Goal: Task Accomplishment & Management: Complete application form

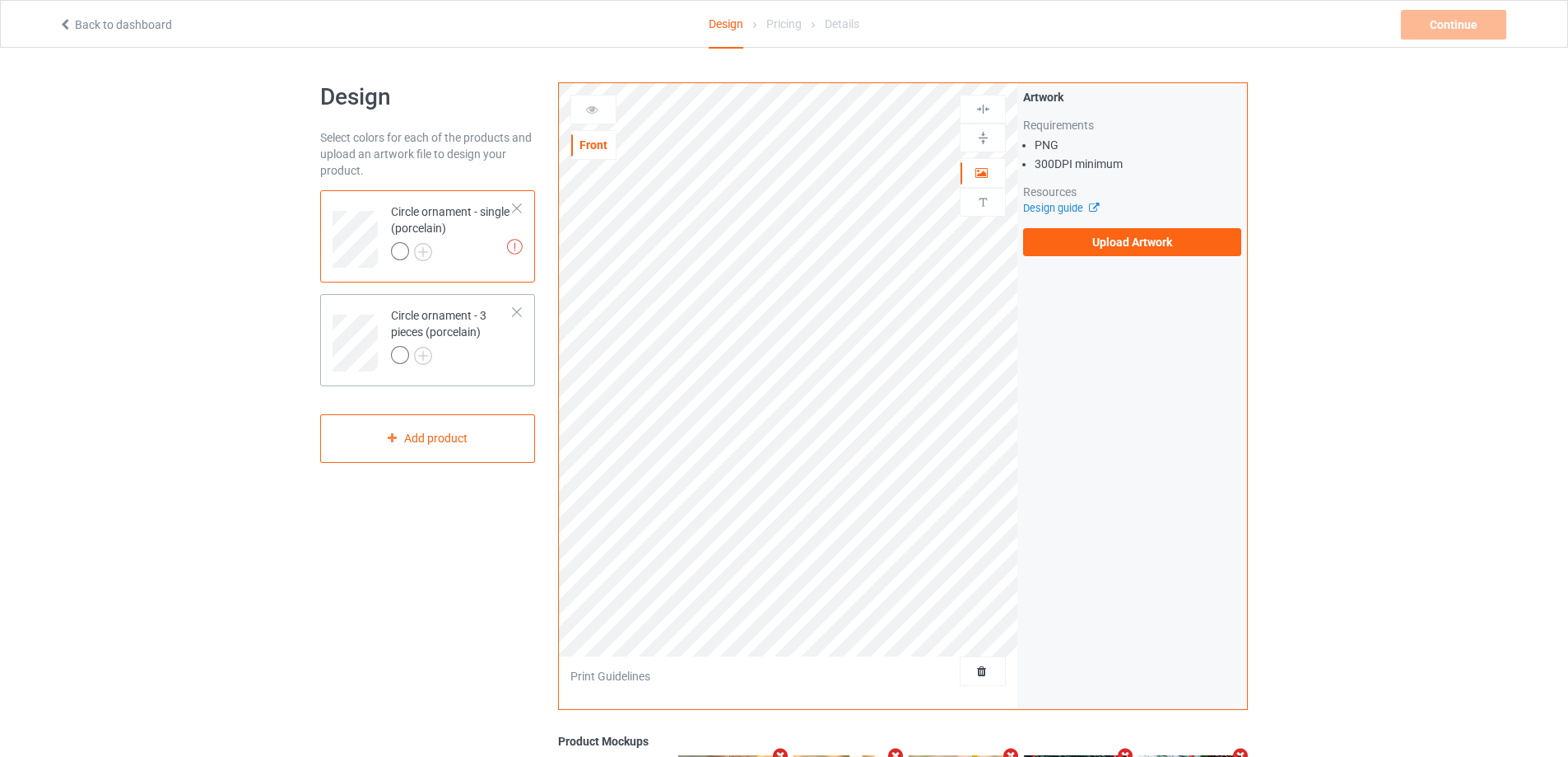
click at [499, 346] on div at bounding box center [453, 357] width 123 height 23
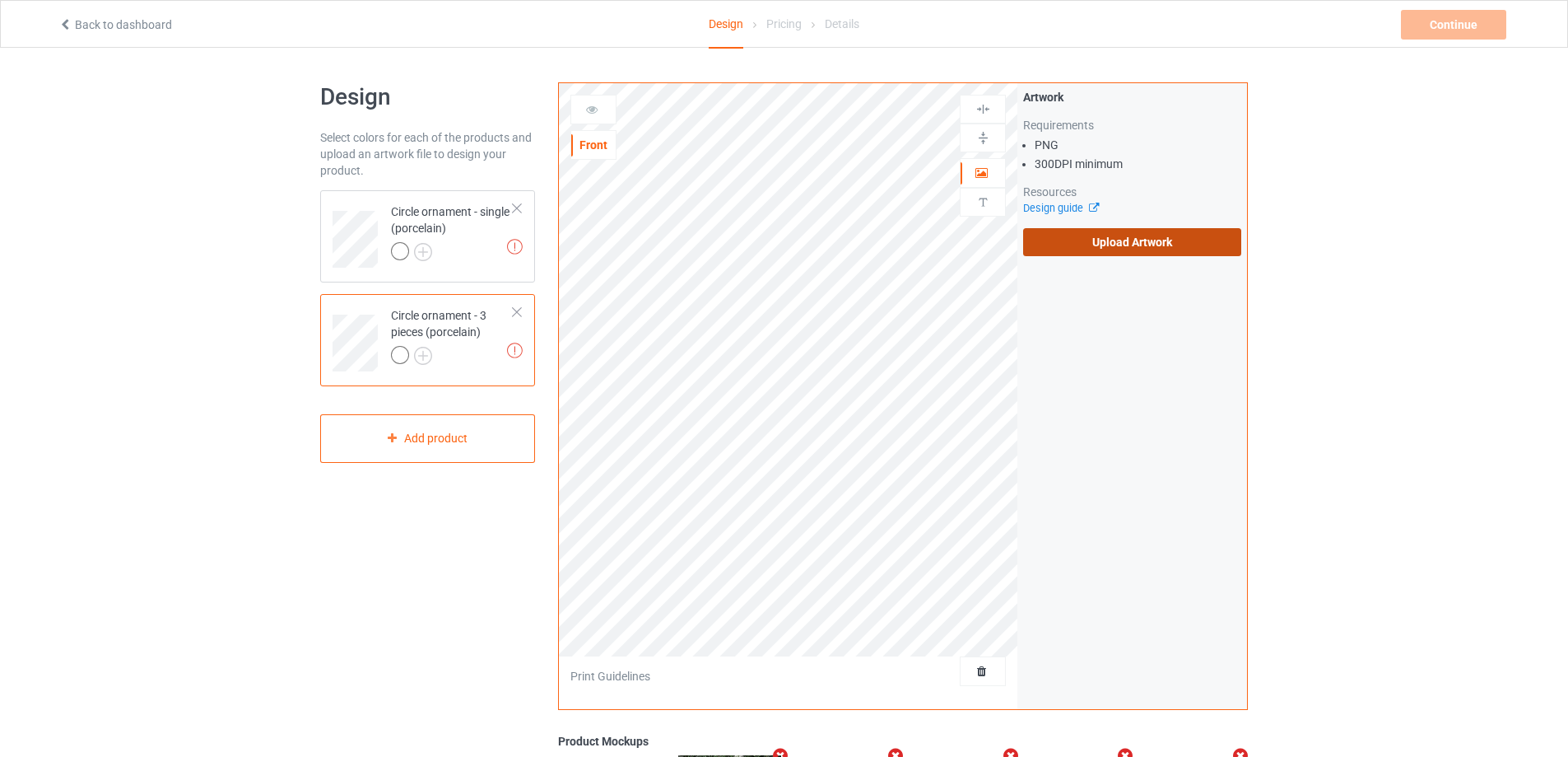
click at [1108, 239] on label "Upload Artwork" at bounding box center [1133, 242] width 218 height 28
click at [0, 0] on input "Upload Artwork" at bounding box center [0, 0] width 0 height 0
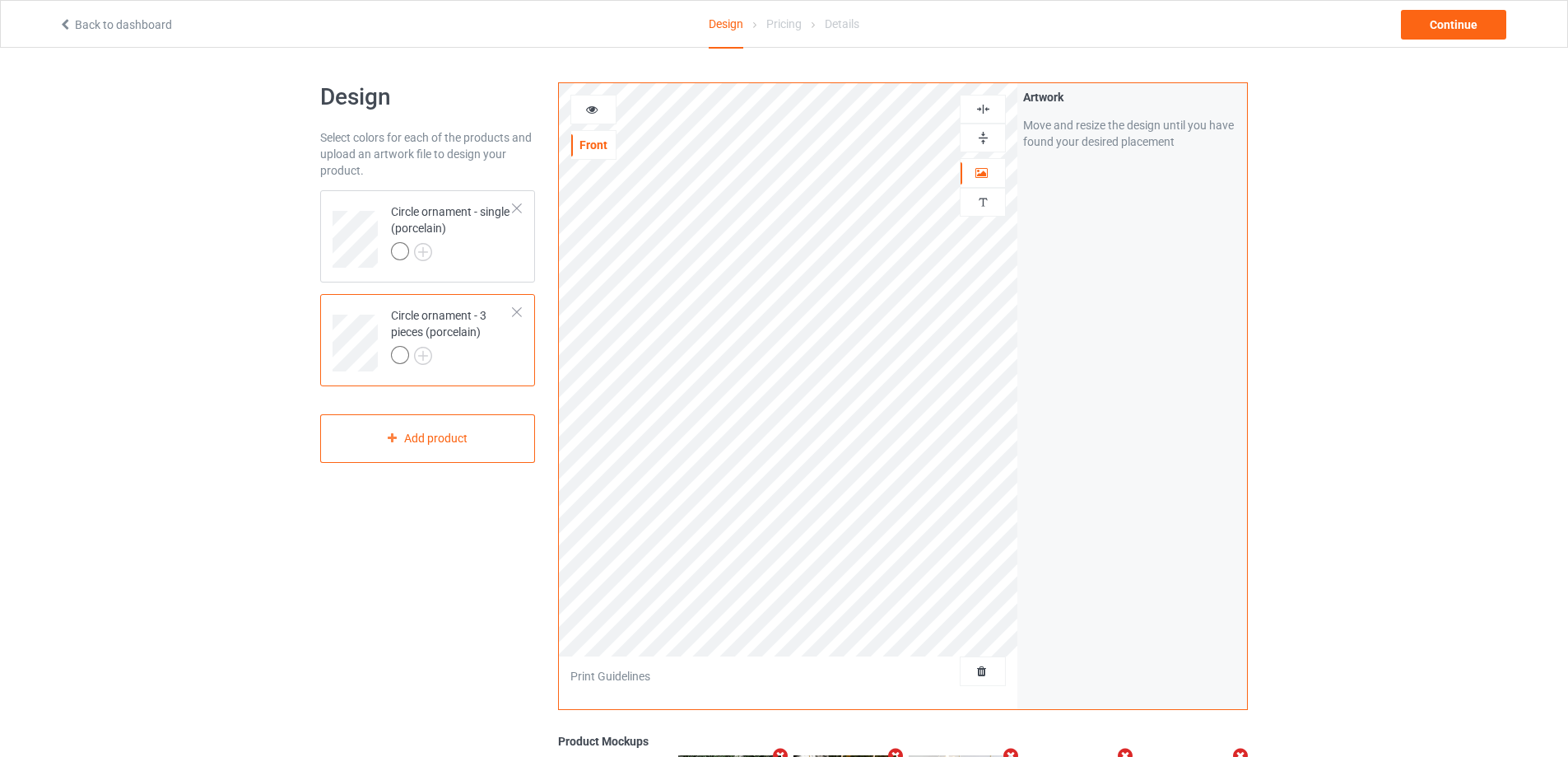
click at [984, 105] on img at bounding box center [983, 108] width 16 height 16
click at [986, 106] on img at bounding box center [983, 108] width 16 height 16
click at [497, 343] on div "Circle ornament - 3 pieces (porcelain)" at bounding box center [453, 335] width 123 height 56
click at [497, 250] on div at bounding box center [453, 253] width 123 height 23
click at [988, 114] on img at bounding box center [983, 108] width 16 height 16
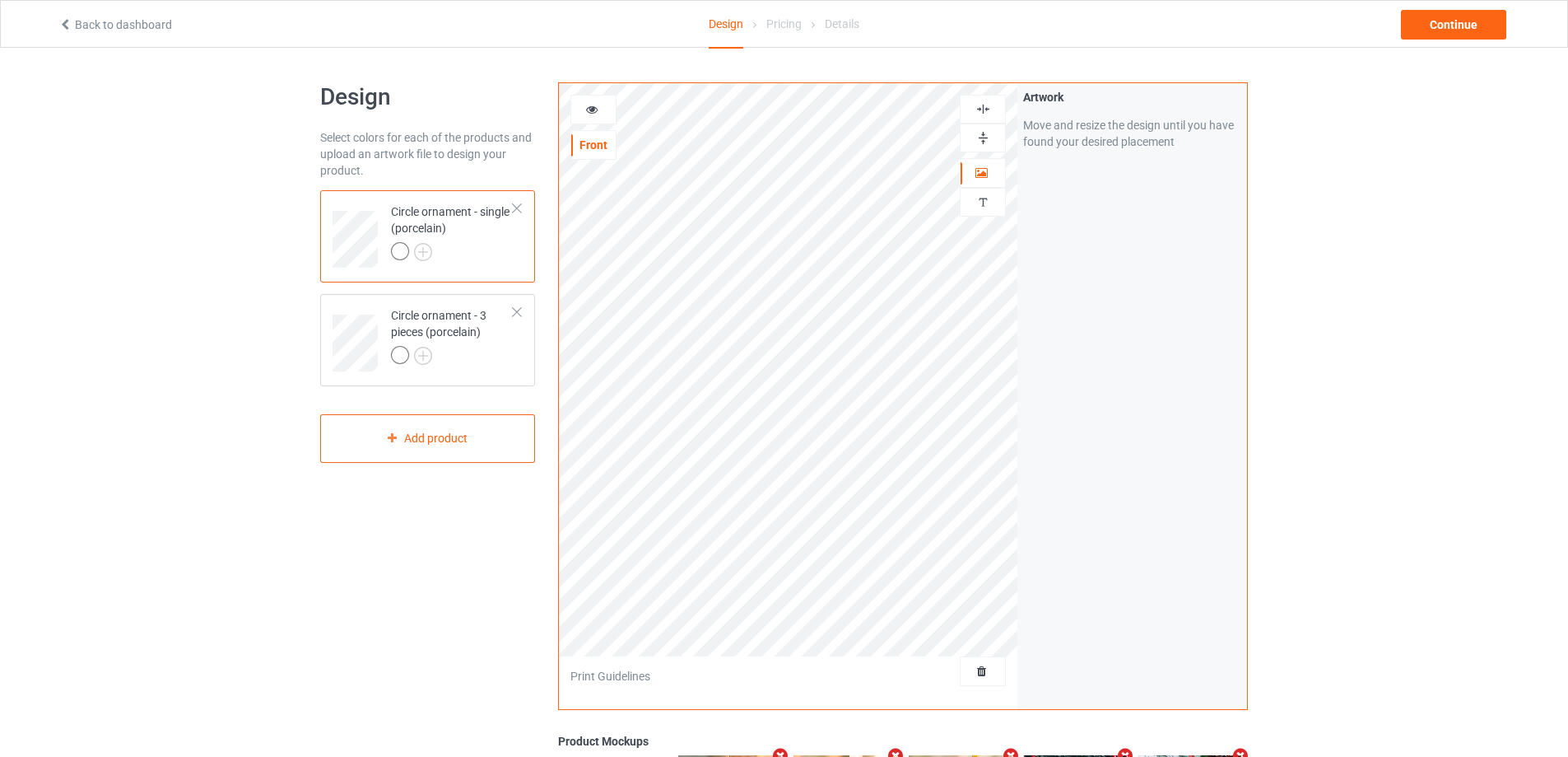
click at [984, 104] on img at bounding box center [983, 108] width 16 height 16
click at [447, 301] on td "Circle ornament - 3 pieces (porcelain)" at bounding box center [453, 337] width 141 height 73
click at [1436, 27] on div "Continue" at bounding box center [1453, 25] width 105 height 29
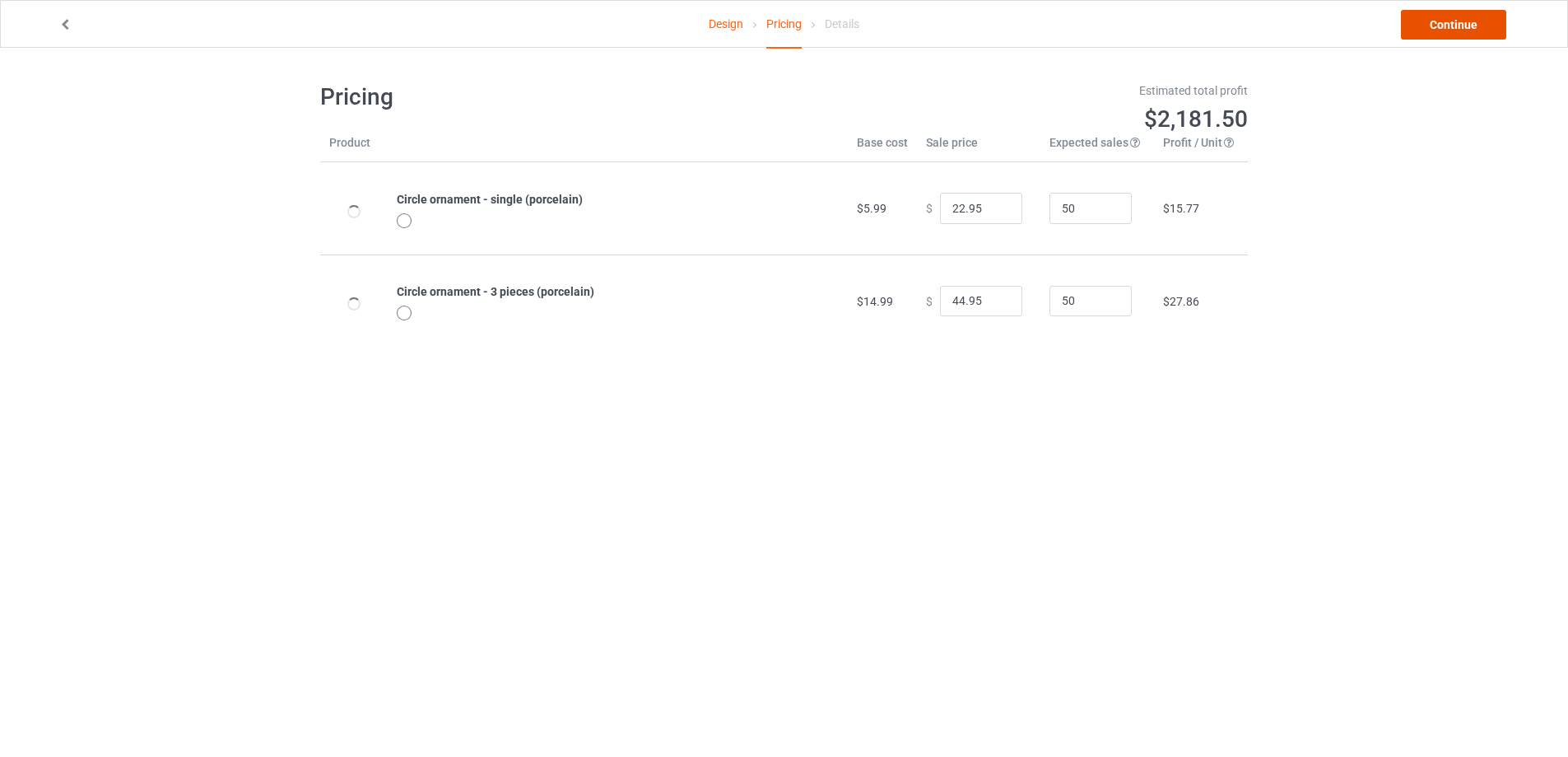
click at [1436, 27] on link "Continue" at bounding box center [1453, 25] width 105 height 29
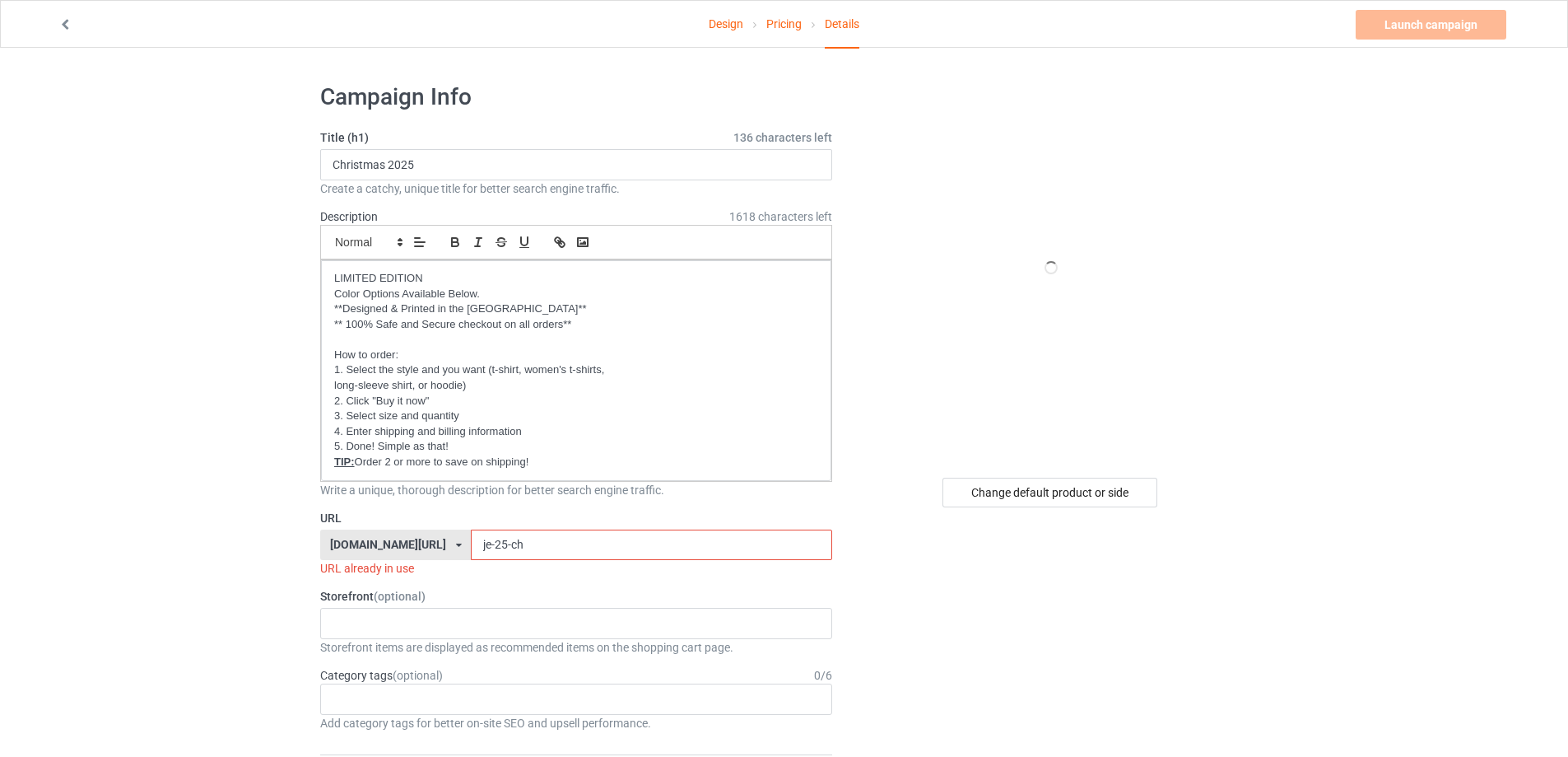
click at [526, 534] on input "je-25-ch" at bounding box center [651, 545] width 360 height 31
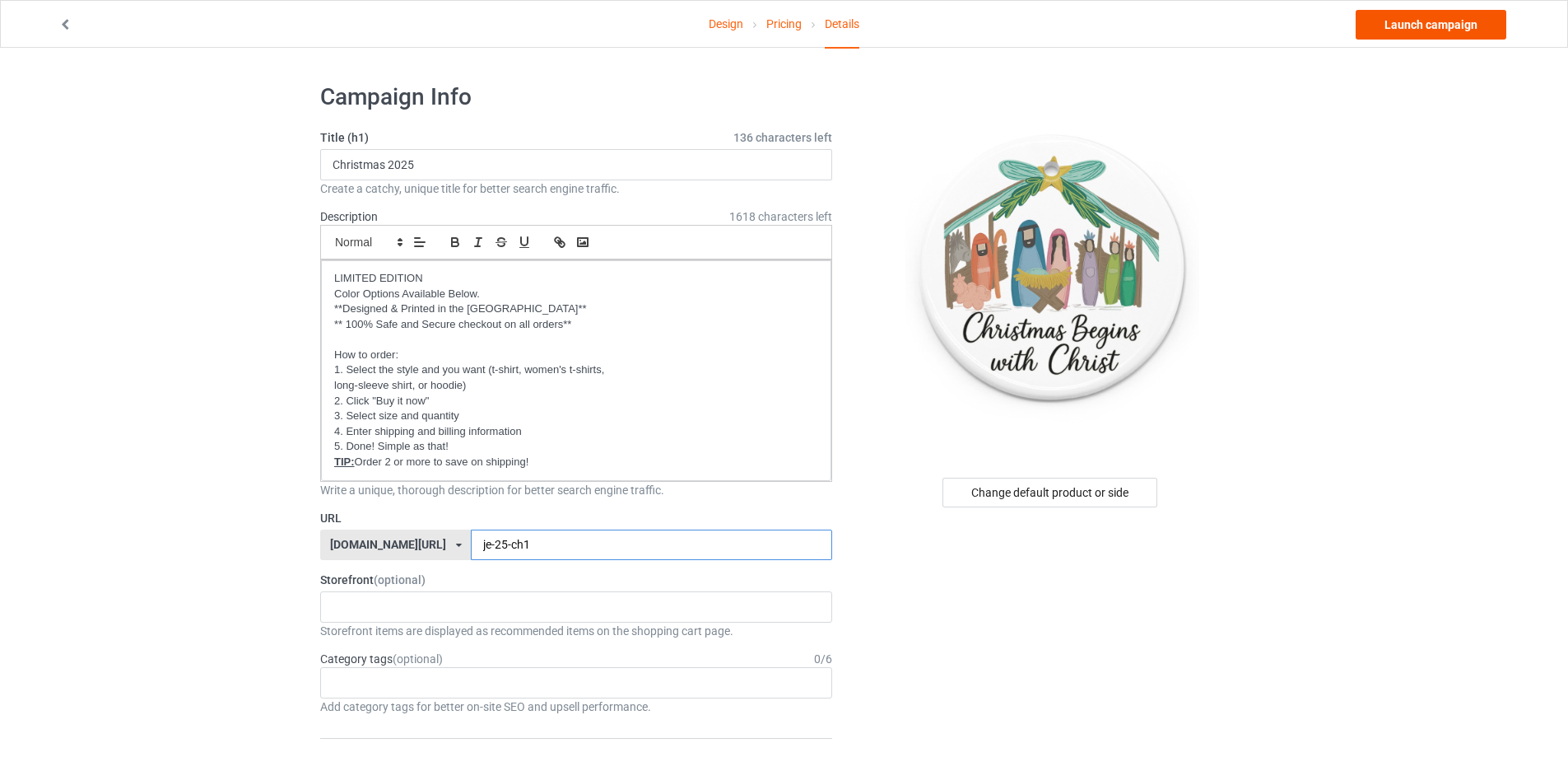
type input "je-25-ch1"
click at [1461, 31] on link "Launch campaign" at bounding box center [1431, 25] width 150 height 29
